Goal: Navigation & Orientation: Find specific page/section

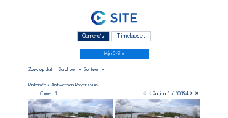
click at [96, 40] on div "Camera's" at bounding box center [93, 36] width 33 height 10
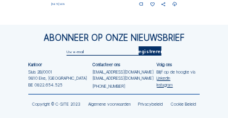
scroll to position [615, 0]
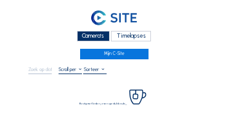
click at [102, 34] on div "Camera's" at bounding box center [93, 36] width 33 height 10
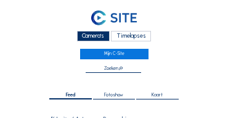
click at [99, 39] on div "Camera's" at bounding box center [93, 36] width 33 height 10
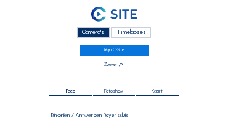
scroll to position [3, 0]
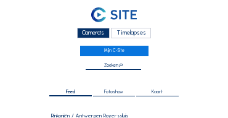
click at [97, 35] on div "Camera's" at bounding box center [93, 33] width 33 height 10
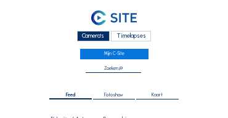
click at [98, 41] on div "Camera's" at bounding box center [93, 36] width 33 height 10
click at [97, 40] on div "Camera's" at bounding box center [93, 36] width 33 height 10
click at [85, 39] on div "Camera's" at bounding box center [93, 36] width 33 height 10
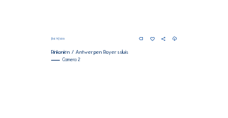
scroll to position [163, 0]
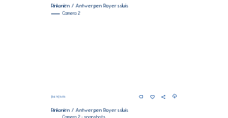
scroll to position [212, 0]
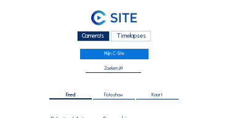
drag, startPoint x: 105, startPoint y: 37, endPoint x: 86, endPoint y: 31, distance: 20.5
click at [105, 37] on div "Camera's" at bounding box center [93, 36] width 33 height 10
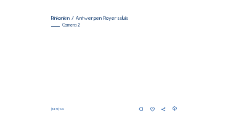
scroll to position [99, 0]
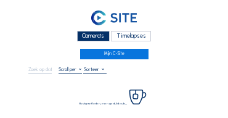
click at [91, 33] on div "Camera's" at bounding box center [93, 36] width 33 height 10
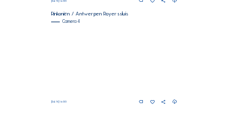
scroll to position [517, 0]
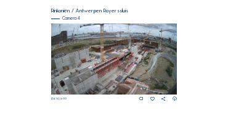
click at [105, 58] on img at bounding box center [114, 58] width 126 height 71
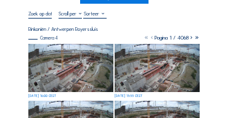
scroll to position [62, 0]
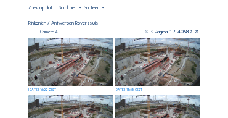
click at [60, 47] on img at bounding box center [70, 62] width 85 height 48
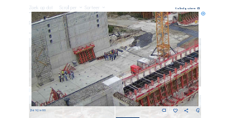
drag, startPoint x: 78, startPoint y: 60, endPoint x: 68, endPoint y: 49, distance: 14.8
click at [68, 49] on img at bounding box center [114, 59] width 167 height 94
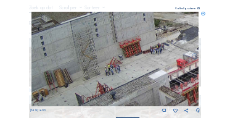
drag, startPoint x: 66, startPoint y: 50, endPoint x: 102, endPoint y: 75, distance: 42.5
click at [115, 42] on img at bounding box center [114, 59] width 167 height 94
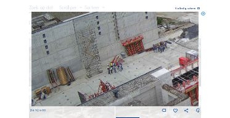
drag, startPoint x: 100, startPoint y: 77, endPoint x: 135, endPoint y: 59, distance: 38.8
click at [134, 60] on img at bounding box center [114, 59] width 167 height 94
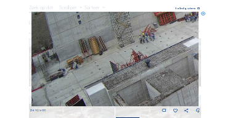
drag, startPoint x: 117, startPoint y: 85, endPoint x: 134, endPoint y: 68, distance: 24.0
click at [134, 68] on img at bounding box center [114, 59] width 167 height 94
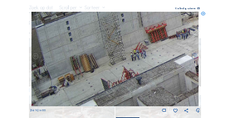
drag, startPoint x: 87, startPoint y: 50, endPoint x: 79, endPoint y: 78, distance: 28.4
click at [79, 79] on img at bounding box center [114, 59] width 167 height 94
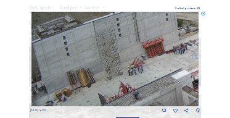
drag, startPoint x: 99, startPoint y: 53, endPoint x: 92, endPoint y: 72, distance: 20.5
click at [92, 72] on img at bounding box center [114, 59] width 167 height 94
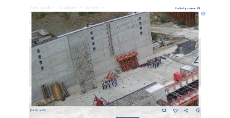
drag, startPoint x: 126, startPoint y: 55, endPoint x: 49, endPoint y: 57, distance: 76.4
click at [49, 57] on img at bounding box center [114, 59] width 167 height 94
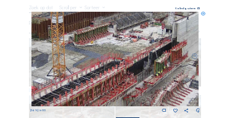
drag, startPoint x: 126, startPoint y: 60, endPoint x: 68, endPoint y: 66, distance: 58.1
click at [68, 66] on img at bounding box center [114, 59] width 167 height 94
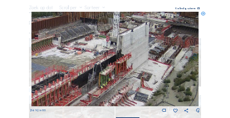
drag, startPoint x: 123, startPoint y: 54, endPoint x: 73, endPoint y: 64, distance: 50.8
click at [73, 64] on img at bounding box center [114, 59] width 167 height 94
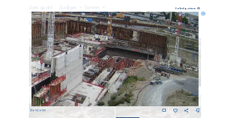
drag, startPoint x: 145, startPoint y: 36, endPoint x: 79, endPoint y: 58, distance: 69.5
click at [79, 58] on img at bounding box center [114, 59] width 167 height 94
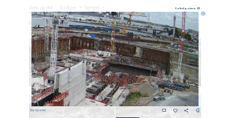
drag, startPoint x: 94, startPoint y: 37, endPoint x: 99, endPoint y: 58, distance: 22.0
click at [97, 51] on img at bounding box center [114, 59] width 167 height 94
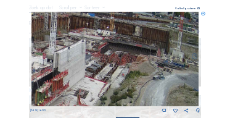
drag, startPoint x: 105, startPoint y: 75, endPoint x: 104, endPoint y: 54, distance: 20.3
click at [104, 54] on img at bounding box center [114, 59] width 167 height 94
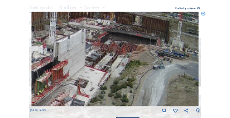
click at [103, 50] on img at bounding box center [114, 59] width 167 height 94
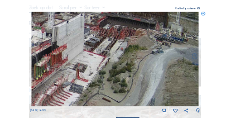
drag, startPoint x: 103, startPoint y: 68, endPoint x: 102, endPoint y: 50, distance: 17.9
click at [102, 50] on img at bounding box center [114, 59] width 167 height 94
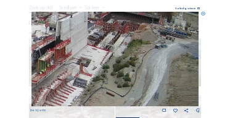
drag, startPoint x: 96, startPoint y: 69, endPoint x: 152, endPoint y: 56, distance: 57.5
click at [152, 56] on img at bounding box center [114, 59] width 167 height 94
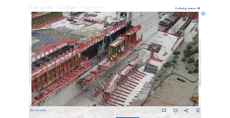
drag, startPoint x: 112, startPoint y: 65, endPoint x: 131, endPoint y: 62, distance: 18.8
click at [131, 62] on img at bounding box center [114, 59] width 167 height 94
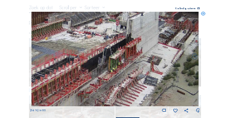
drag, startPoint x: 128, startPoint y: 64, endPoint x: 128, endPoint y: 73, distance: 8.6
click at [128, 73] on img at bounding box center [114, 59] width 167 height 94
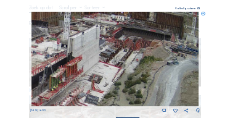
drag, startPoint x: 178, startPoint y: 60, endPoint x: 119, endPoint y: 70, distance: 59.9
click at [119, 70] on img at bounding box center [114, 59] width 167 height 94
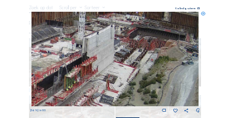
drag, startPoint x: 71, startPoint y: 47, endPoint x: 96, endPoint y: 47, distance: 25.2
click at [96, 47] on img at bounding box center [114, 59] width 167 height 94
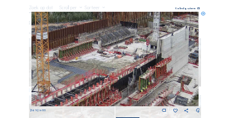
drag, startPoint x: 122, startPoint y: 54, endPoint x: 121, endPoint y: 65, distance: 11.2
click at [138, 53] on img at bounding box center [114, 59] width 167 height 94
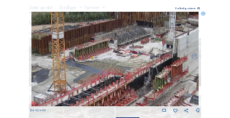
click at [134, 48] on img at bounding box center [114, 59] width 167 height 94
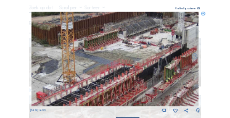
click at [72, 68] on img at bounding box center [114, 59] width 167 height 94
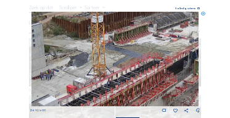
drag, startPoint x: 102, startPoint y: 62, endPoint x: 94, endPoint y: 66, distance: 9.1
click at [102, 62] on img at bounding box center [114, 59] width 167 height 94
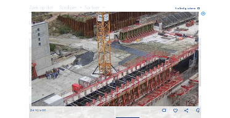
click at [107, 63] on img at bounding box center [114, 59] width 167 height 94
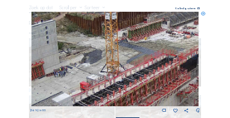
drag, startPoint x: 110, startPoint y: 66, endPoint x: 127, endPoint y: 65, distance: 17.3
click at [127, 65] on img at bounding box center [114, 59] width 167 height 94
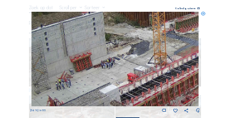
drag, startPoint x: 82, startPoint y: 65, endPoint x: 88, endPoint y: 64, distance: 6.3
click at [88, 64] on img at bounding box center [114, 59] width 167 height 94
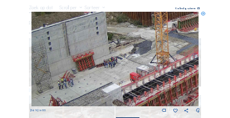
click at [201, 14] on icon at bounding box center [203, 14] width 4 height 4
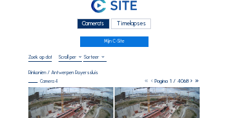
scroll to position [12, 0]
click at [81, 26] on div "Camera's" at bounding box center [93, 23] width 33 height 10
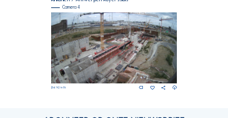
scroll to position [533, 0]
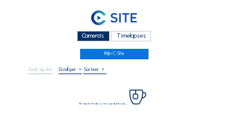
click at [91, 34] on div "Camera's" at bounding box center [93, 36] width 33 height 10
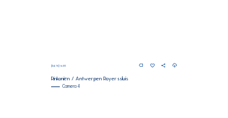
scroll to position [430, 0]
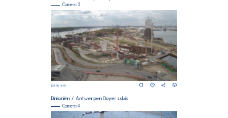
click at [156, 50] on img at bounding box center [114, 45] width 126 height 71
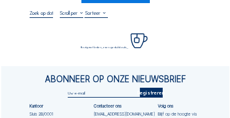
scroll to position [62, 0]
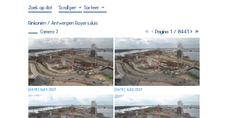
click at [59, 45] on img at bounding box center [70, 62] width 85 height 48
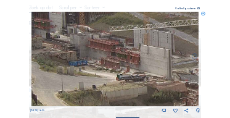
drag, startPoint x: 114, startPoint y: 62, endPoint x: 73, endPoint y: 79, distance: 44.1
click at [73, 79] on img at bounding box center [114, 59] width 167 height 94
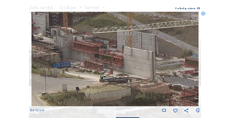
drag, startPoint x: 121, startPoint y: 79, endPoint x: 51, endPoint y: 79, distance: 70.2
click at [51, 79] on img at bounding box center [114, 59] width 167 height 94
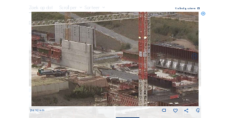
drag, startPoint x: 110, startPoint y: 78, endPoint x: 135, endPoint y: 75, distance: 25.5
click at [135, 75] on img at bounding box center [114, 59] width 167 height 94
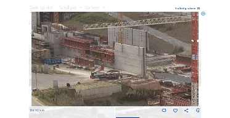
drag, startPoint x: 79, startPoint y: 72, endPoint x: 132, endPoint y: 75, distance: 53.0
click at [132, 75] on img at bounding box center [114, 59] width 167 height 94
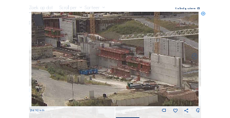
drag, startPoint x: 97, startPoint y: 66, endPoint x: 131, endPoint y: 74, distance: 35.4
click at [133, 76] on img at bounding box center [114, 59] width 167 height 94
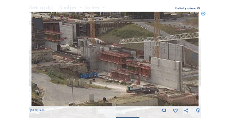
click at [103, 52] on img at bounding box center [114, 59] width 167 height 94
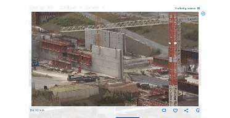
drag, startPoint x: 152, startPoint y: 73, endPoint x: 103, endPoint y: 62, distance: 50.4
click at [103, 62] on img at bounding box center [114, 59] width 167 height 94
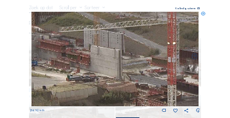
drag, startPoint x: 110, startPoint y: 68, endPoint x: 104, endPoint y: 67, distance: 6.3
click at [104, 67] on img at bounding box center [114, 59] width 167 height 94
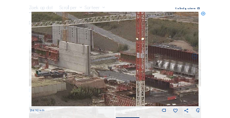
drag, startPoint x: 125, startPoint y: 71, endPoint x: 100, endPoint y: 68, distance: 25.4
click at [100, 68] on img at bounding box center [114, 59] width 167 height 94
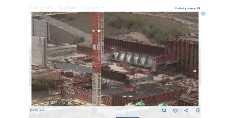
drag, startPoint x: 144, startPoint y: 75, endPoint x: 100, endPoint y: 67, distance: 44.4
click at [100, 67] on img at bounding box center [114, 59] width 167 height 94
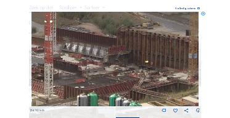
drag, startPoint x: 133, startPoint y: 73, endPoint x: 85, endPoint y: 64, distance: 48.9
click at [85, 64] on img at bounding box center [114, 59] width 167 height 94
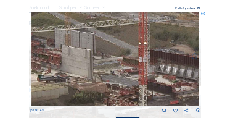
drag, startPoint x: 74, startPoint y: 63, endPoint x: 150, endPoint y: 83, distance: 78.9
click at [168, 85] on img at bounding box center [114, 59] width 167 height 94
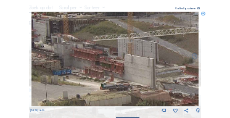
drag, startPoint x: 75, startPoint y: 68, endPoint x: 137, endPoint y: 76, distance: 63.3
click at [137, 76] on img at bounding box center [114, 59] width 167 height 94
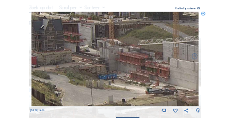
click at [132, 71] on img at bounding box center [114, 59] width 167 height 94
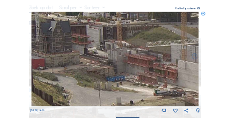
drag, startPoint x: 81, startPoint y: 69, endPoint x: 91, endPoint y: 71, distance: 10.0
click at [91, 71] on img at bounding box center [114, 59] width 167 height 94
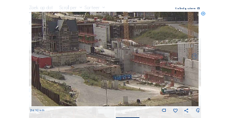
click at [84, 68] on img at bounding box center [114, 59] width 167 height 94
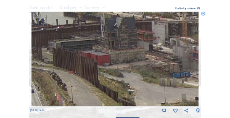
drag, startPoint x: 57, startPoint y: 63, endPoint x: 102, endPoint y: 61, distance: 45.6
click at [115, 61] on img at bounding box center [114, 59] width 167 height 94
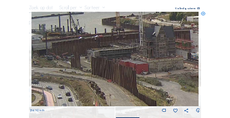
drag, startPoint x: 70, startPoint y: 58, endPoint x: 144, endPoint y: 66, distance: 74.4
click at [144, 66] on img at bounding box center [114, 59] width 167 height 94
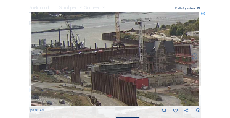
click at [114, 66] on img at bounding box center [114, 59] width 167 height 94
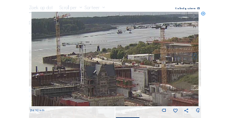
drag, startPoint x: 125, startPoint y: 38, endPoint x: 140, endPoint y: 62, distance: 27.7
click at [66, 62] on img at bounding box center [114, 59] width 167 height 94
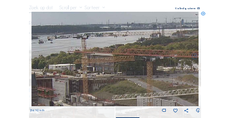
drag, startPoint x: 151, startPoint y: 60, endPoint x: 89, endPoint y: 68, distance: 63.2
click at [89, 68] on img at bounding box center [114, 59] width 167 height 94
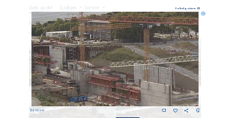
drag, startPoint x: 130, startPoint y: 65, endPoint x: 131, endPoint y: 31, distance: 33.9
click at [131, 31] on img at bounding box center [114, 59] width 167 height 94
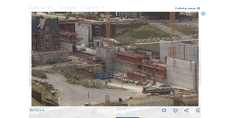
drag, startPoint x: 86, startPoint y: 44, endPoint x: 116, endPoint y: 15, distance: 41.8
click at [116, 15] on img at bounding box center [114, 59] width 167 height 94
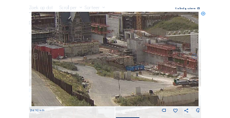
drag, startPoint x: 107, startPoint y: 33, endPoint x: 156, endPoint y: 43, distance: 49.6
click at [160, 43] on img at bounding box center [114, 59] width 167 height 94
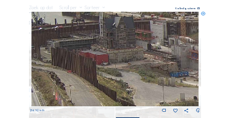
drag, startPoint x: 102, startPoint y: 44, endPoint x: 160, endPoint y: 46, distance: 57.9
click at [164, 46] on img at bounding box center [114, 59] width 167 height 94
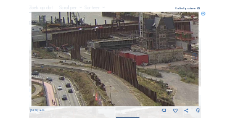
drag, startPoint x: 115, startPoint y: 49, endPoint x: 166, endPoint y: 49, distance: 51.7
click at [166, 49] on img at bounding box center [114, 59] width 167 height 94
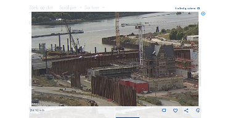
drag, startPoint x: 131, startPoint y: 50, endPoint x: 131, endPoint y: 63, distance: 13.5
click at [131, 63] on img at bounding box center [114, 59] width 167 height 94
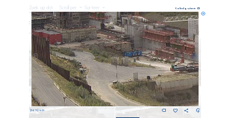
drag, startPoint x: 145, startPoint y: 65, endPoint x: 113, endPoint y: 37, distance: 42.3
click at [59, 17] on img at bounding box center [114, 59] width 167 height 94
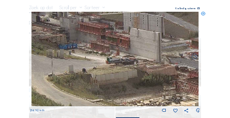
drag, startPoint x: 147, startPoint y: 48, endPoint x: 68, endPoint y: 38, distance: 79.5
click at [68, 38] on img at bounding box center [114, 59] width 167 height 94
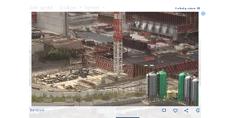
click at [46, 30] on img at bounding box center [114, 59] width 167 height 94
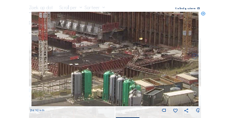
drag, startPoint x: 97, startPoint y: 26, endPoint x: 35, endPoint y: 23, distance: 61.6
click at [35, 23] on img at bounding box center [114, 59] width 167 height 94
drag, startPoint x: 46, startPoint y: 12, endPoint x: 89, endPoint y: 62, distance: 65.5
click at [89, 62] on div "Scroll om door de tijd te reizen | Druk op de 'Alt'-knop + scroll om te Zoomen …" at bounding box center [115, 65] width 170 height 131
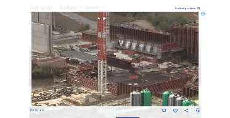
click at [135, 75] on img at bounding box center [114, 59] width 167 height 94
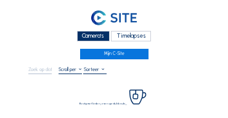
click at [93, 41] on div "Camera's" at bounding box center [93, 36] width 33 height 10
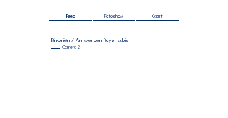
scroll to position [111, 0]
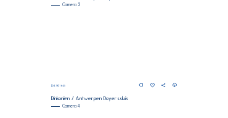
scroll to position [430, 0]
